Goal: Book appointment/travel/reservation

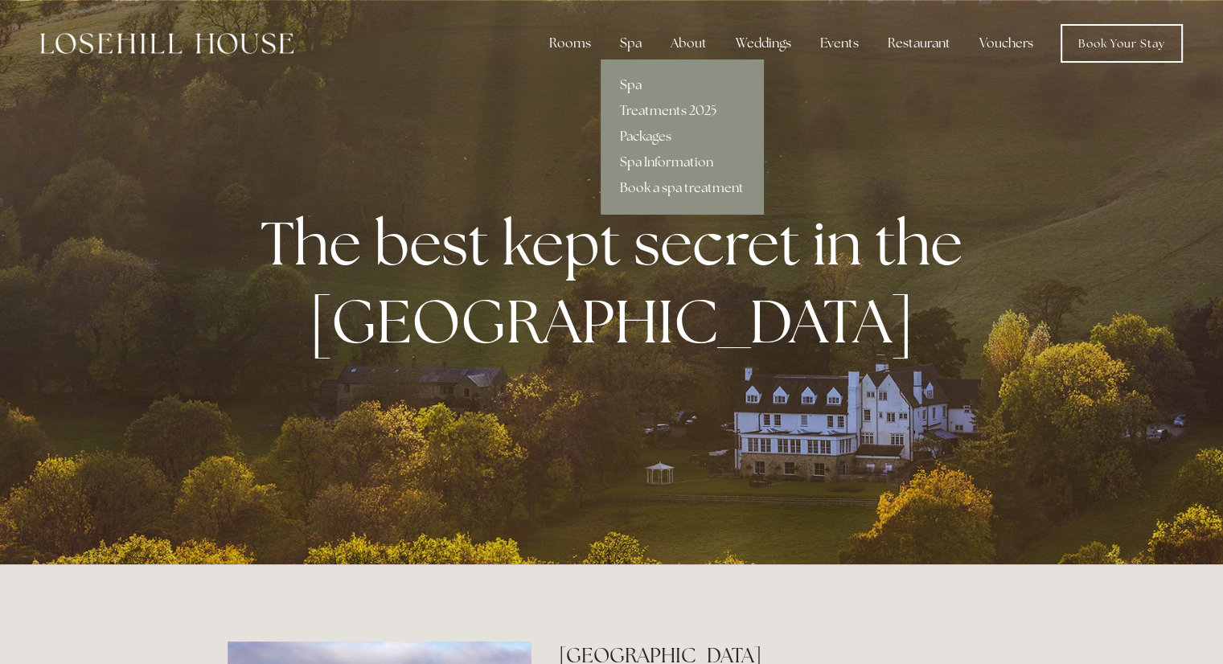
click at [640, 133] on link "Packages" at bounding box center [682, 137] width 162 height 26
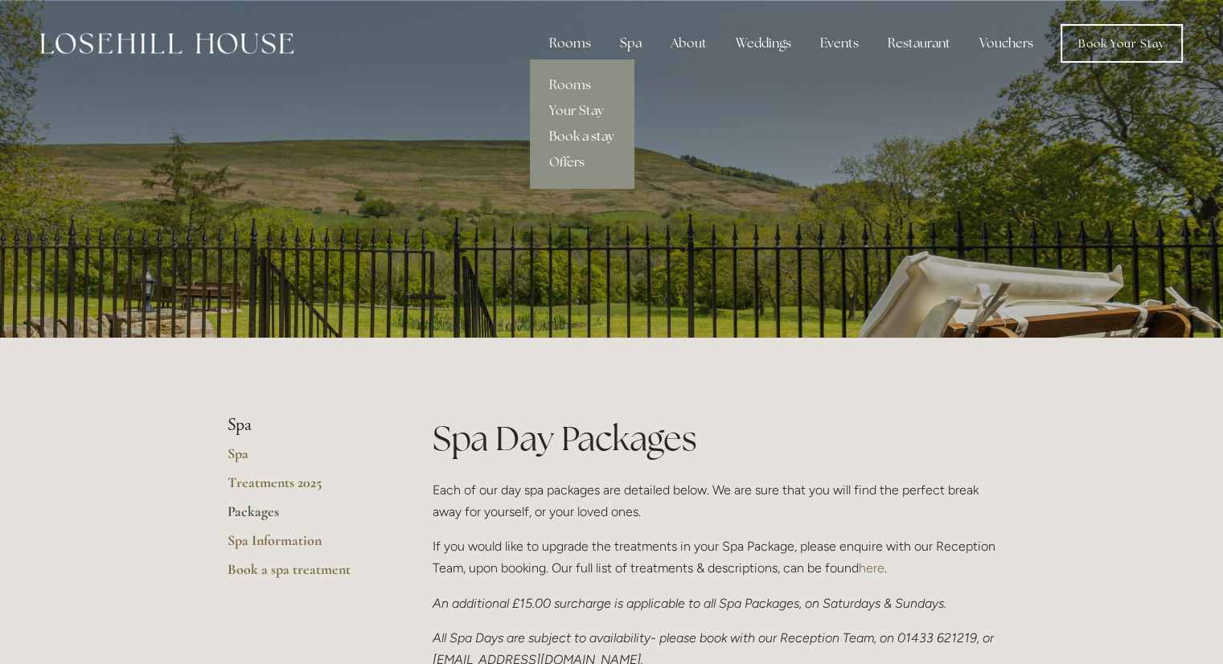
click at [571, 140] on link "Book a stay" at bounding box center [582, 137] width 104 height 26
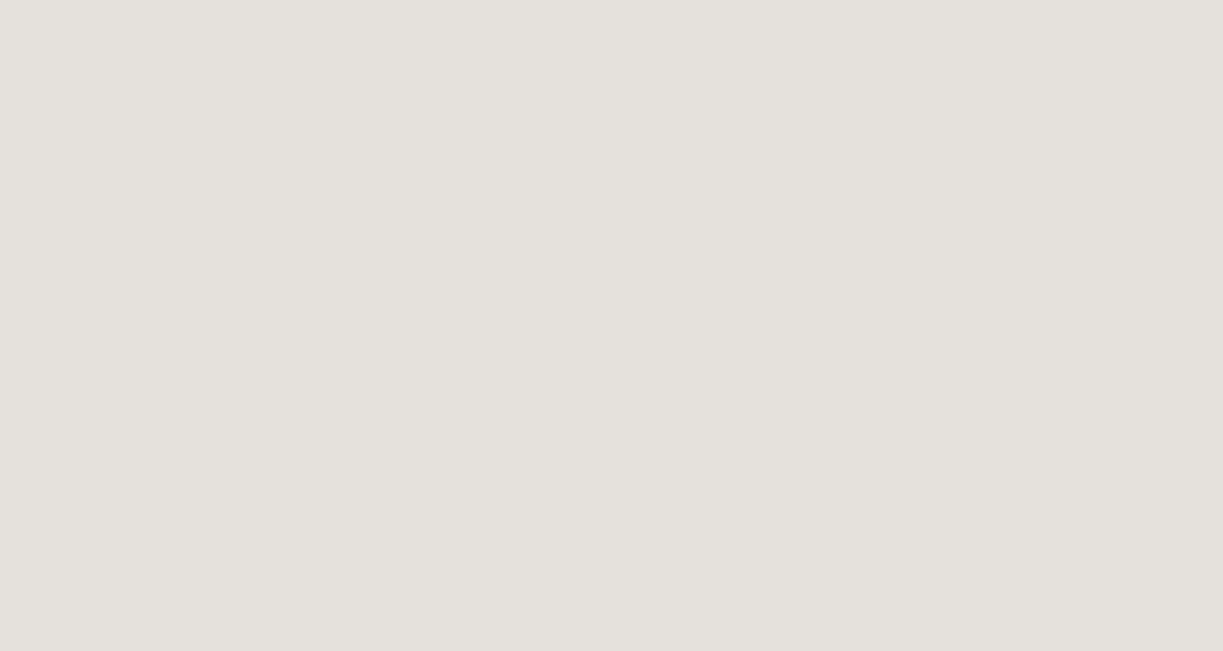
scroll to position [328, 0]
